Goal: Information Seeking & Learning: Learn about a topic

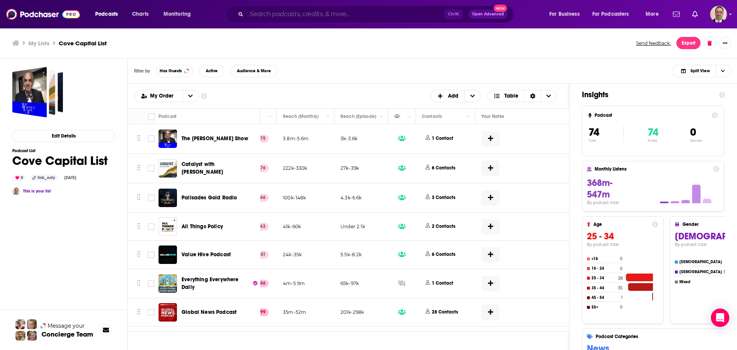
click at [293, 14] on input "Search podcasts, credits, & more..." at bounding box center [346, 14] width 198 height 12
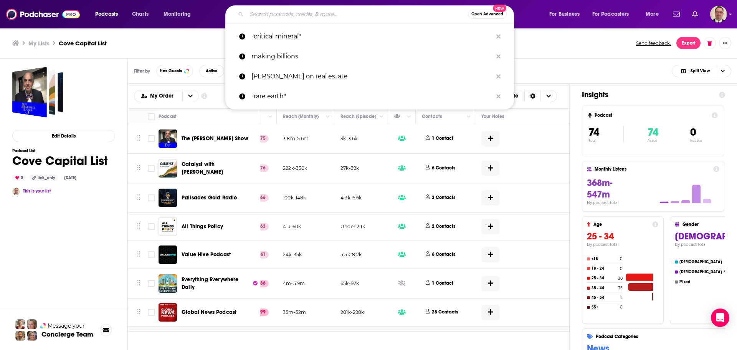
paste input "The Lifetime Cashflow"
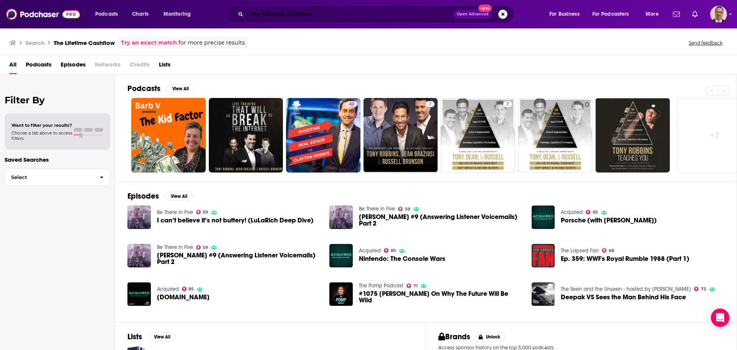
click at [267, 14] on input "The Lifetime Cashflow" at bounding box center [350, 14] width 207 height 12
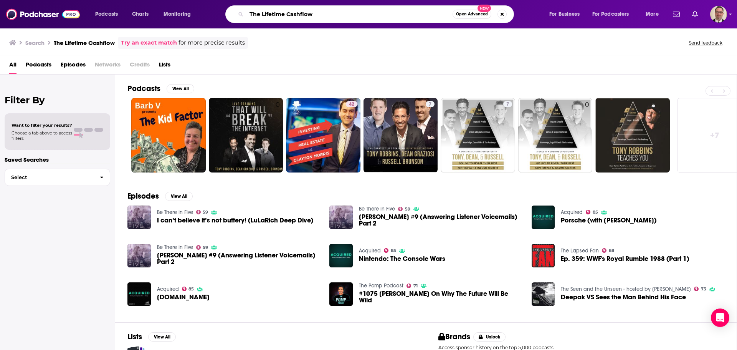
click at [333, 17] on input "The Lifetime Cashflow" at bounding box center [350, 14] width 206 height 12
drag, startPoint x: 348, startPoint y: 15, endPoint x: 213, endPoint y: 13, distance: 135.2
click at [213, 13] on div "Podcasts Charts Monitoring The Lifetime Cashflow Open Advanced New For Business…" at bounding box center [378, 14] width 577 height 18
type input "[PERSON_NAME]"
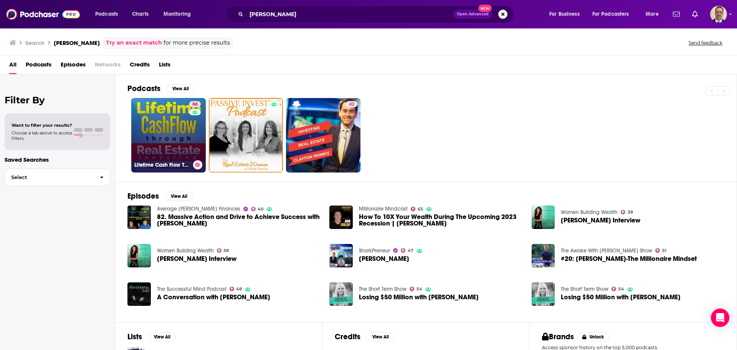
click at [161, 133] on link "66 Lifetime Cash Flow Through Real Estate Investing" at bounding box center [168, 135] width 75 height 75
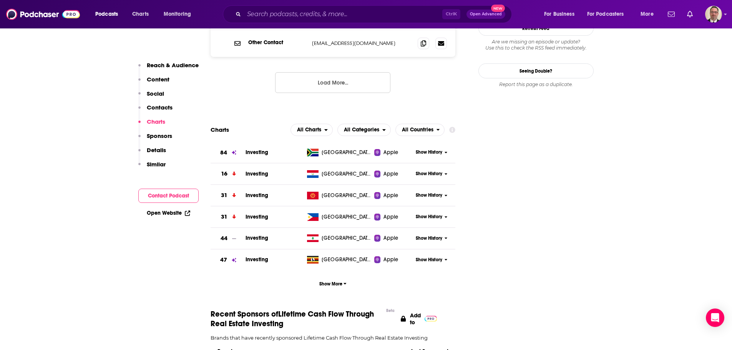
scroll to position [922, 0]
click at [376, 127] on span "All Categories" at bounding box center [361, 129] width 35 height 5
click at [311, 127] on span "All Charts" at bounding box center [309, 129] width 24 height 5
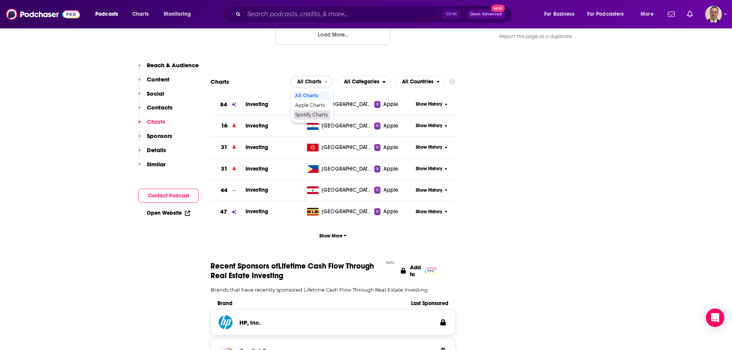
scroll to position [999, 0]
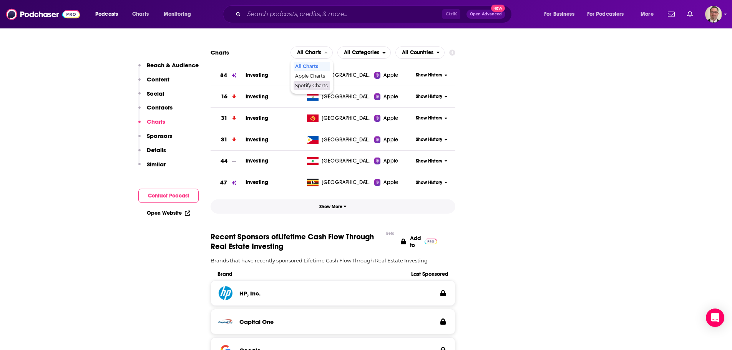
click at [330, 204] on span "Show More" at bounding box center [332, 206] width 27 height 5
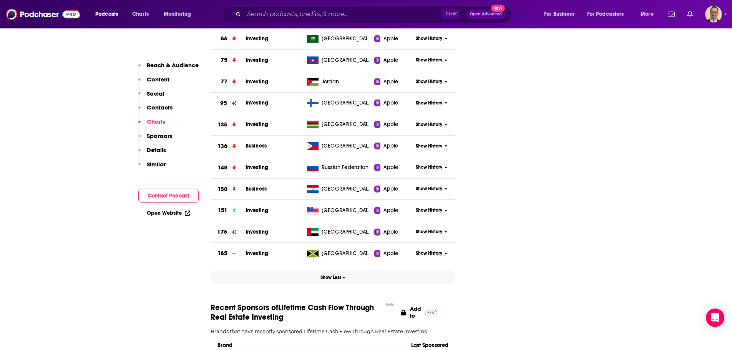
scroll to position [1229, 0]
click at [431, 206] on span "Show History" at bounding box center [429, 209] width 27 height 7
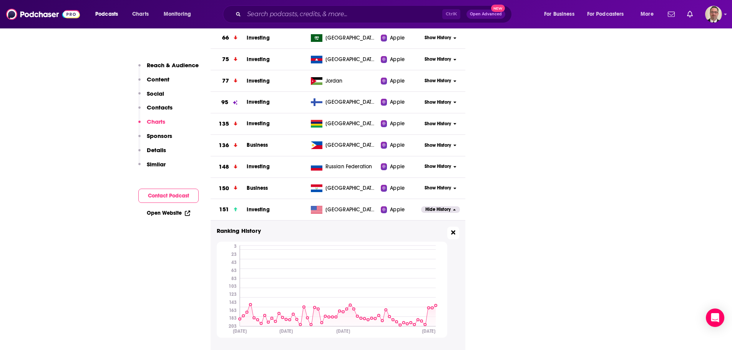
click at [454, 229] on icon at bounding box center [453, 232] width 4 height 6
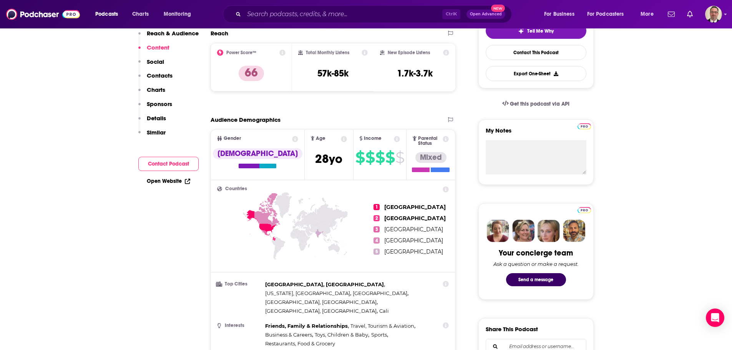
scroll to position [0, 0]
